Goal: Task Accomplishment & Management: Manage account settings

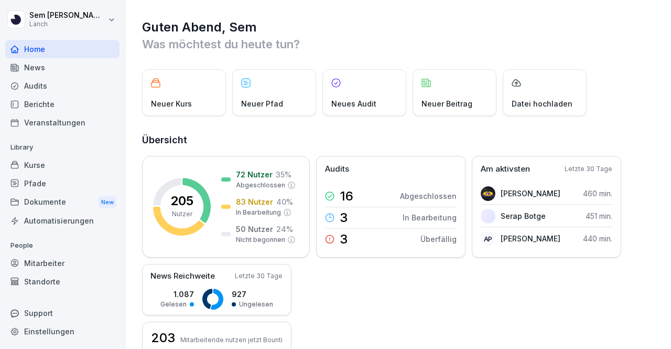
click at [57, 78] on div "Audits" at bounding box center [62, 86] width 114 height 18
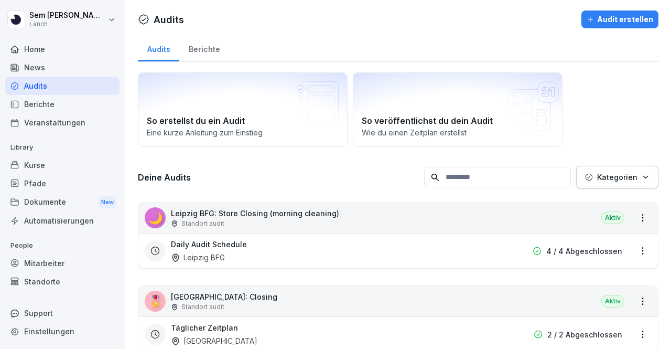
click at [497, 179] on input at bounding box center [497, 177] width 147 height 20
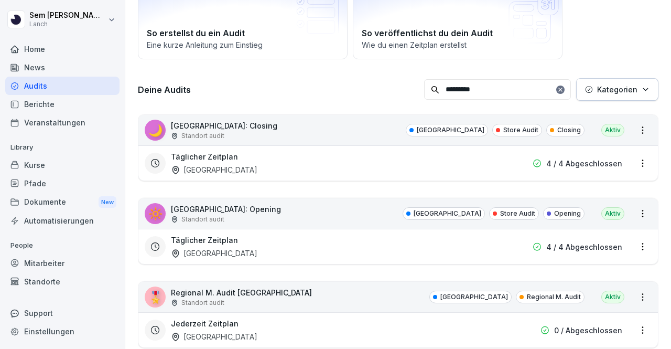
scroll to position [105, 0]
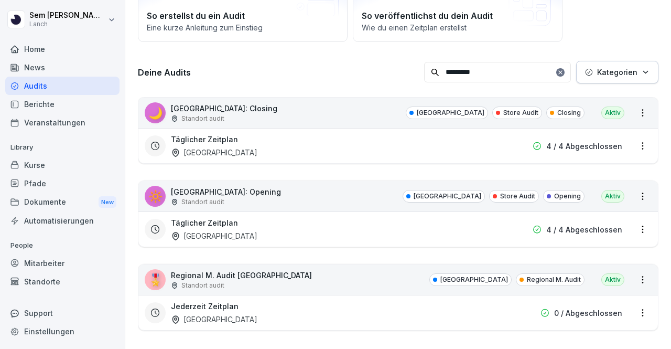
type input "*********"
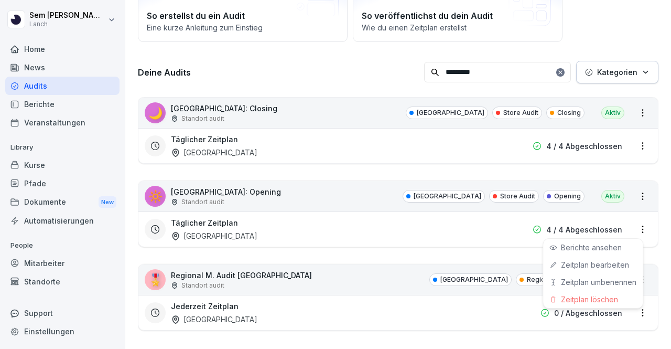
click at [637, 226] on html "[PERSON_NAME] Lanch Home News Audits Berichte Veranstaltungen Library Kurse Pfa…" at bounding box center [335, 174] width 671 height 349
click at [0, 0] on link "Zeitplan bearbeiten" at bounding box center [0, 0] width 0 height 0
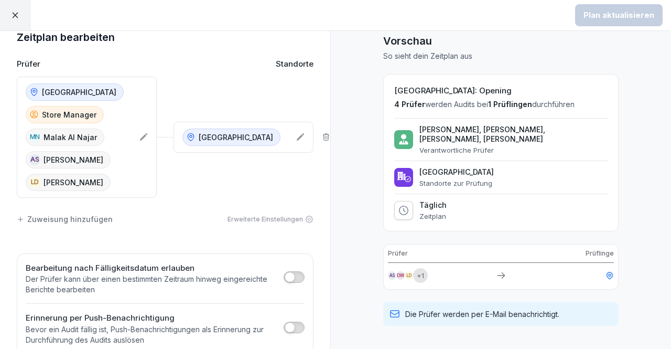
scroll to position [18, 0]
